Goal: Task Accomplishment & Management: Manage account settings

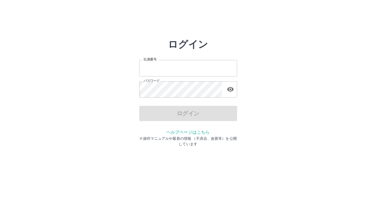
type input "*******"
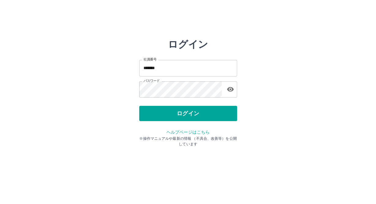
click at [174, 114] on div "ログイン" at bounding box center [188, 113] width 98 height 15
click at [174, 114] on button "ログイン" at bounding box center [188, 113] width 98 height 15
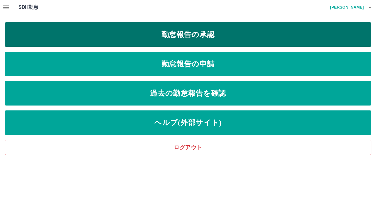
click at [171, 31] on link "勤怠報告の承認" at bounding box center [188, 34] width 366 height 24
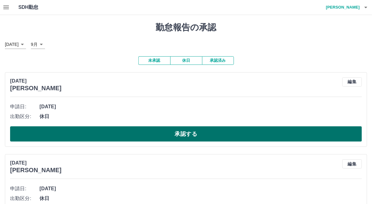
click at [69, 127] on button "承認する" at bounding box center [185, 133] width 351 height 15
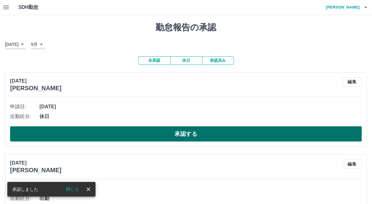
click at [68, 129] on button "承認する" at bounding box center [185, 133] width 351 height 15
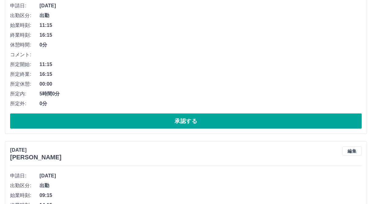
scroll to position [106, 0]
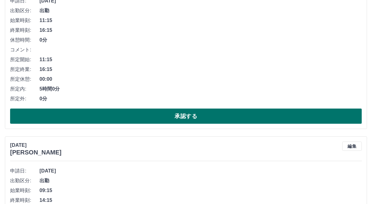
click at [243, 120] on button "承認する" at bounding box center [185, 116] width 351 height 15
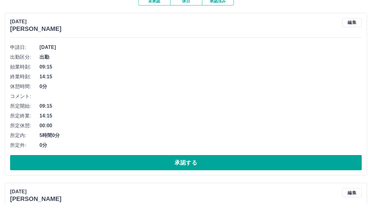
scroll to position [71, 0]
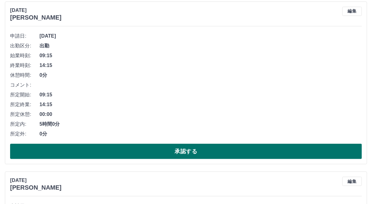
click at [231, 151] on button "承認する" at bounding box center [185, 151] width 351 height 15
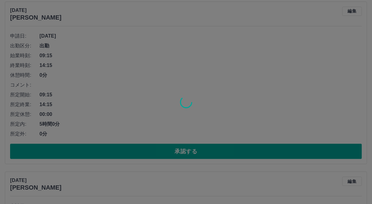
scroll to position [0, 0]
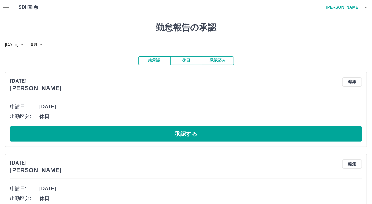
click at [3, 9] on icon "button" at bounding box center [5, 7] width 7 height 7
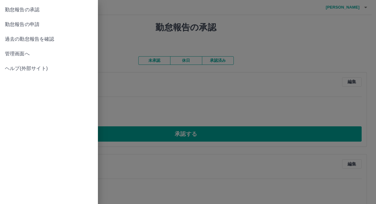
click at [15, 54] on span "管理画面へ" at bounding box center [49, 53] width 88 height 7
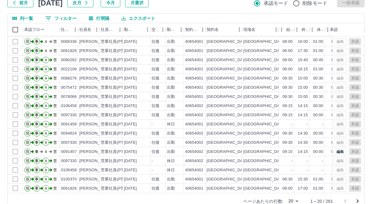
scroll to position [30, 0]
click at [356, 202] on icon "次のページへ" at bounding box center [356, 201] width 7 height 7
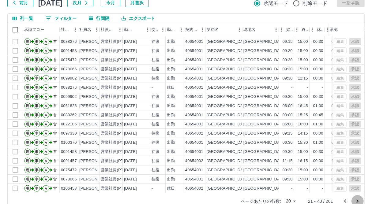
click at [357, 202] on icon "次のページへ" at bounding box center [356, 201] width 7 height 7
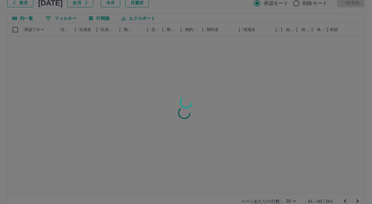
scroll to position [0, 0]
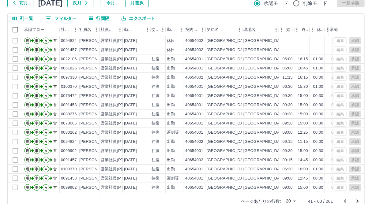
click at [371, 184] on div "勤務実績承認 前月 [DATE] 次月 今月 月選択 承認モード 削除モード 一括承認 列一覧 0 フィルター 行間隔 エクスポート 承認フロー 社員番号 社…" at bounding box center [186, 94] width 372 height 243
click at [345, 201] on icon "前のページへ" at bounding box center [345, 201] width 2 height 4
